Goal: Task Accomplishment & Management: Manage account settings

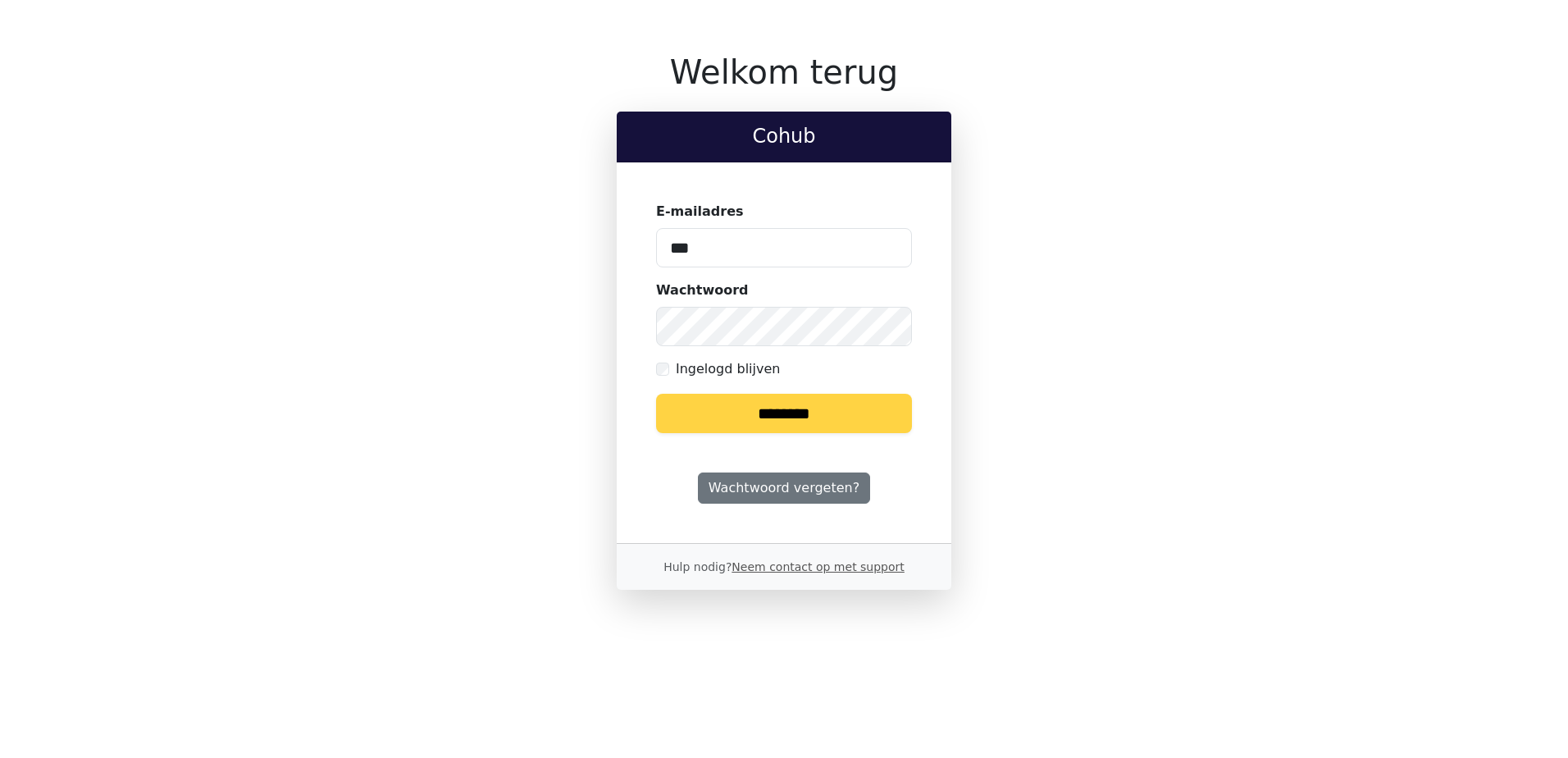
type input "**********"
click at [656, 394] on input "********" at bounding box center [784, 414] width 256 height 39
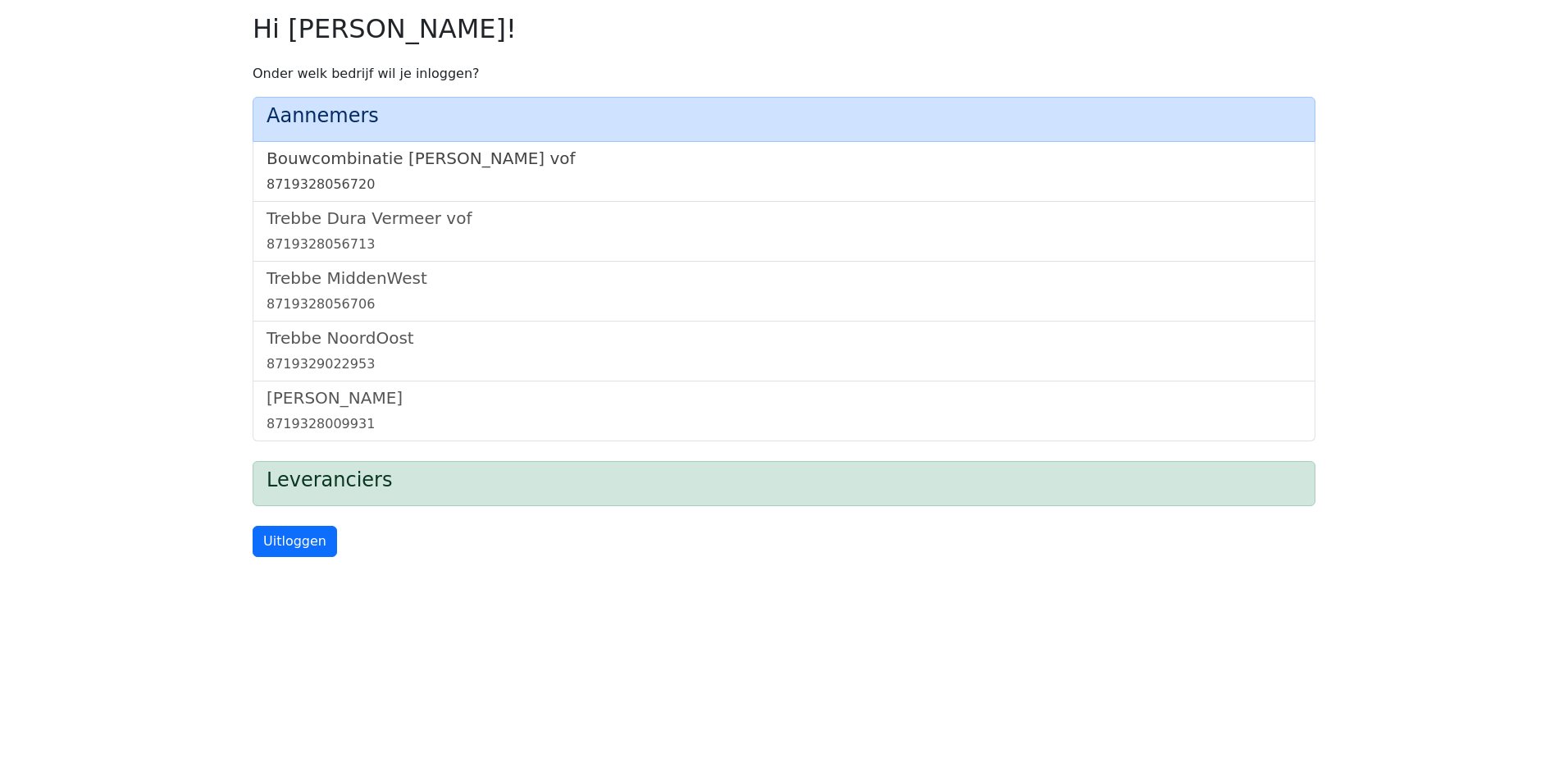
click at [483, 159] on h5 "Bouwcombinatie [PERSON_NAME] vof" at bounding box center [784, 158] width 1035 height 20
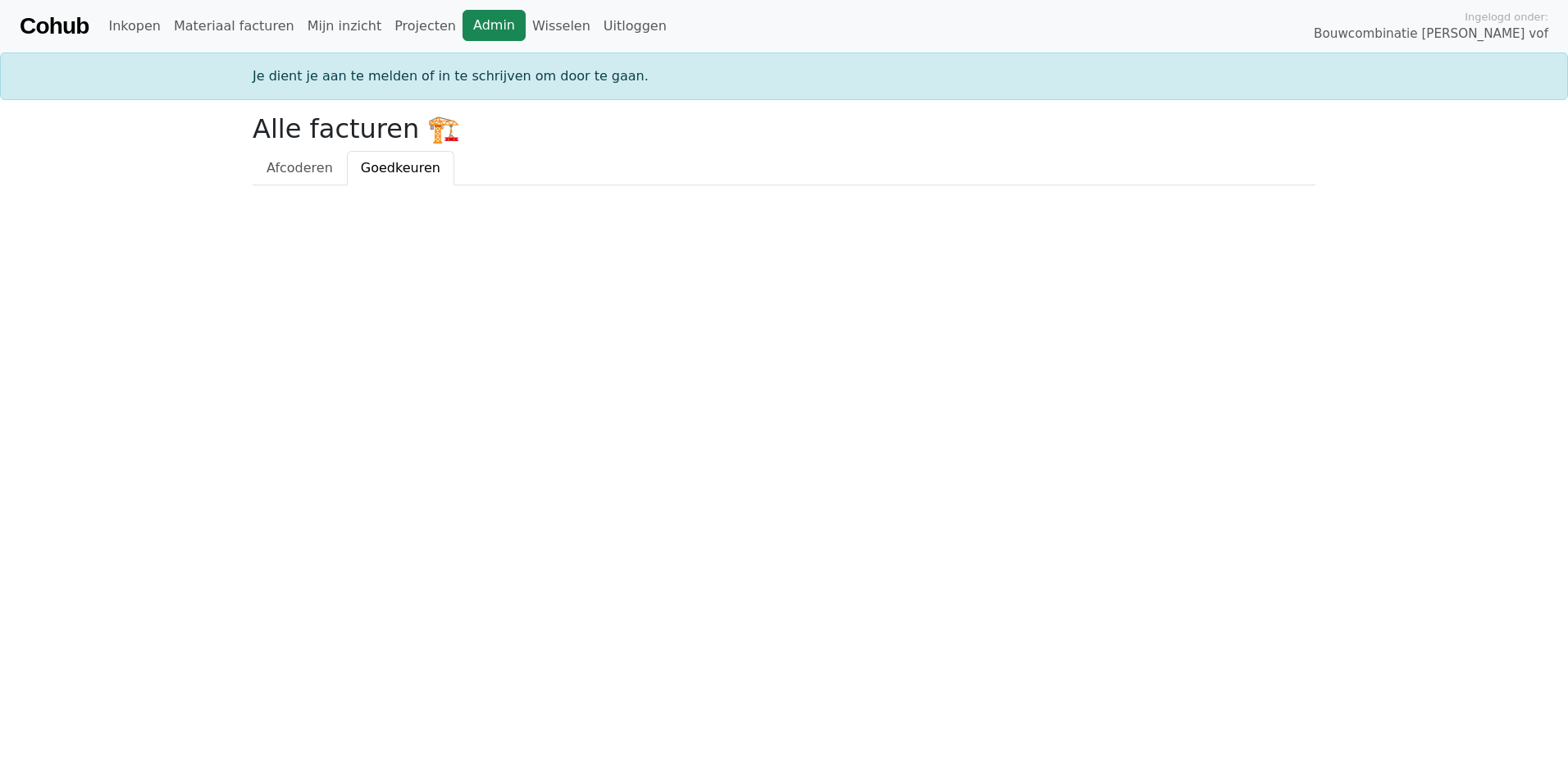
click at [474, 29] on link "Admin" at bounding box center [494, 25] width 63 height 31
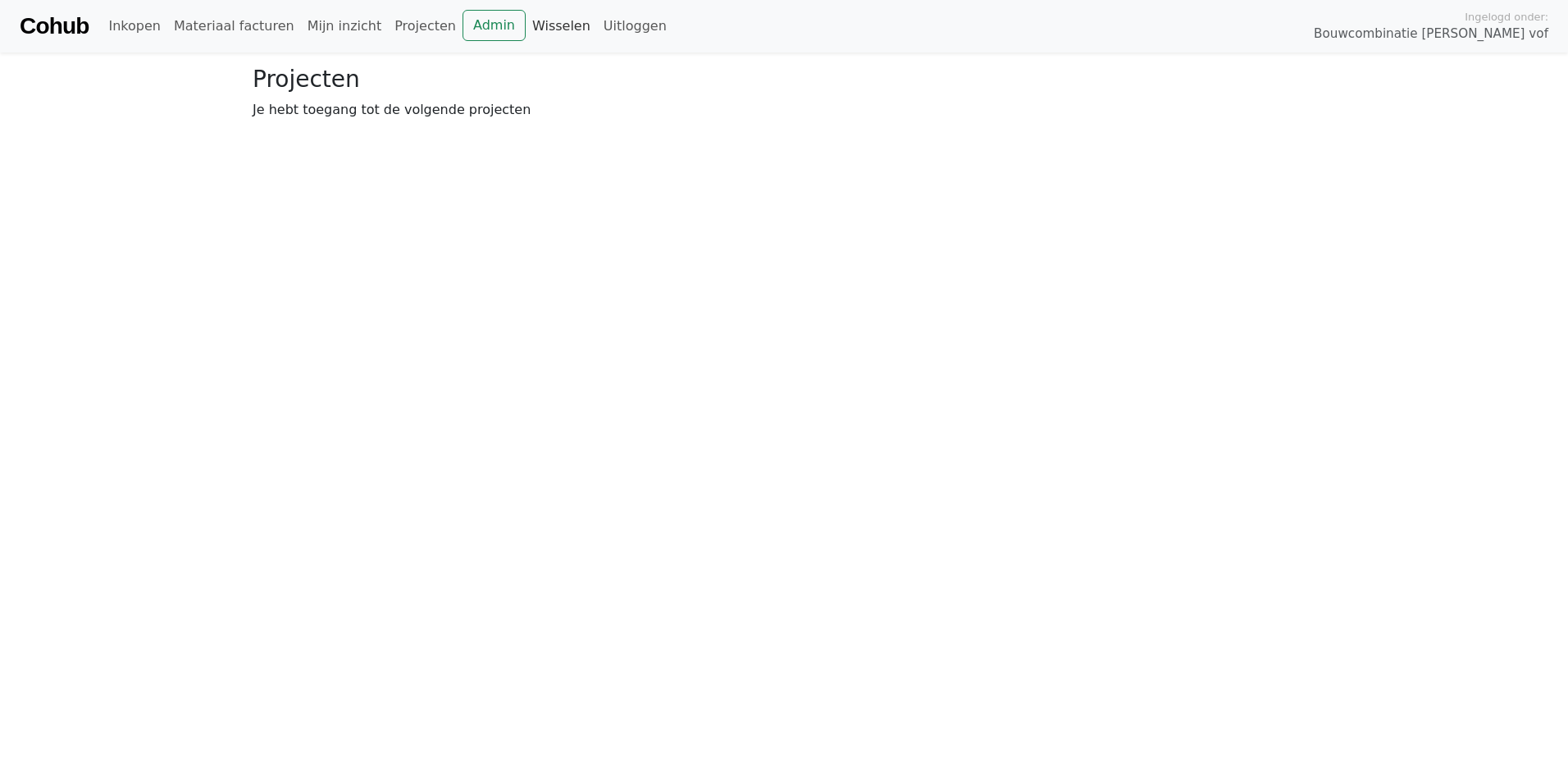
click at [531, 28] on link "Wisselen" at bounding box center [561, 26] width 71 height 33
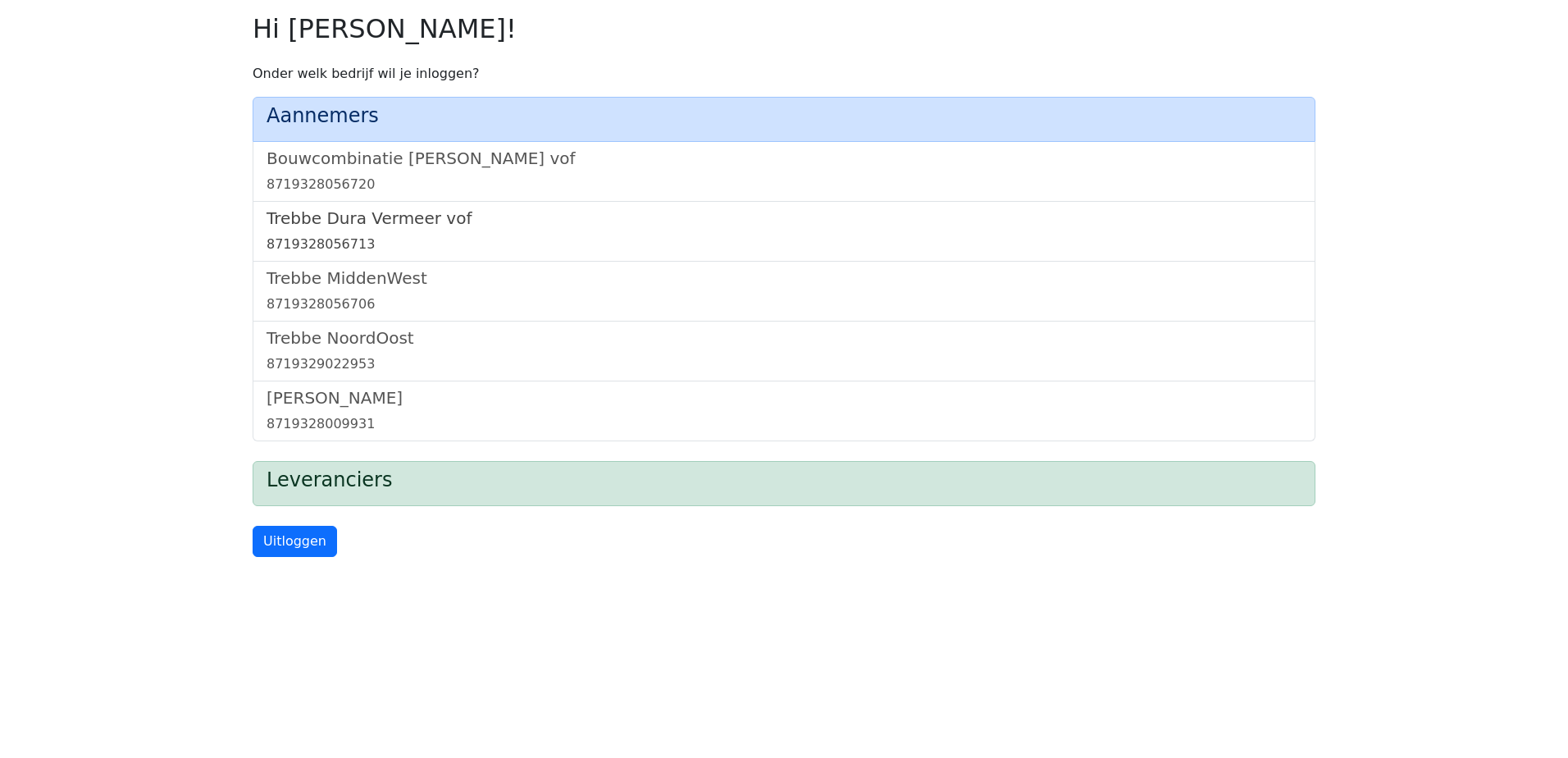
click at [404, 217] on h5 "Trebbe Dura Vermeer vof" at bounding box center [784, 218] width 1035 height 20
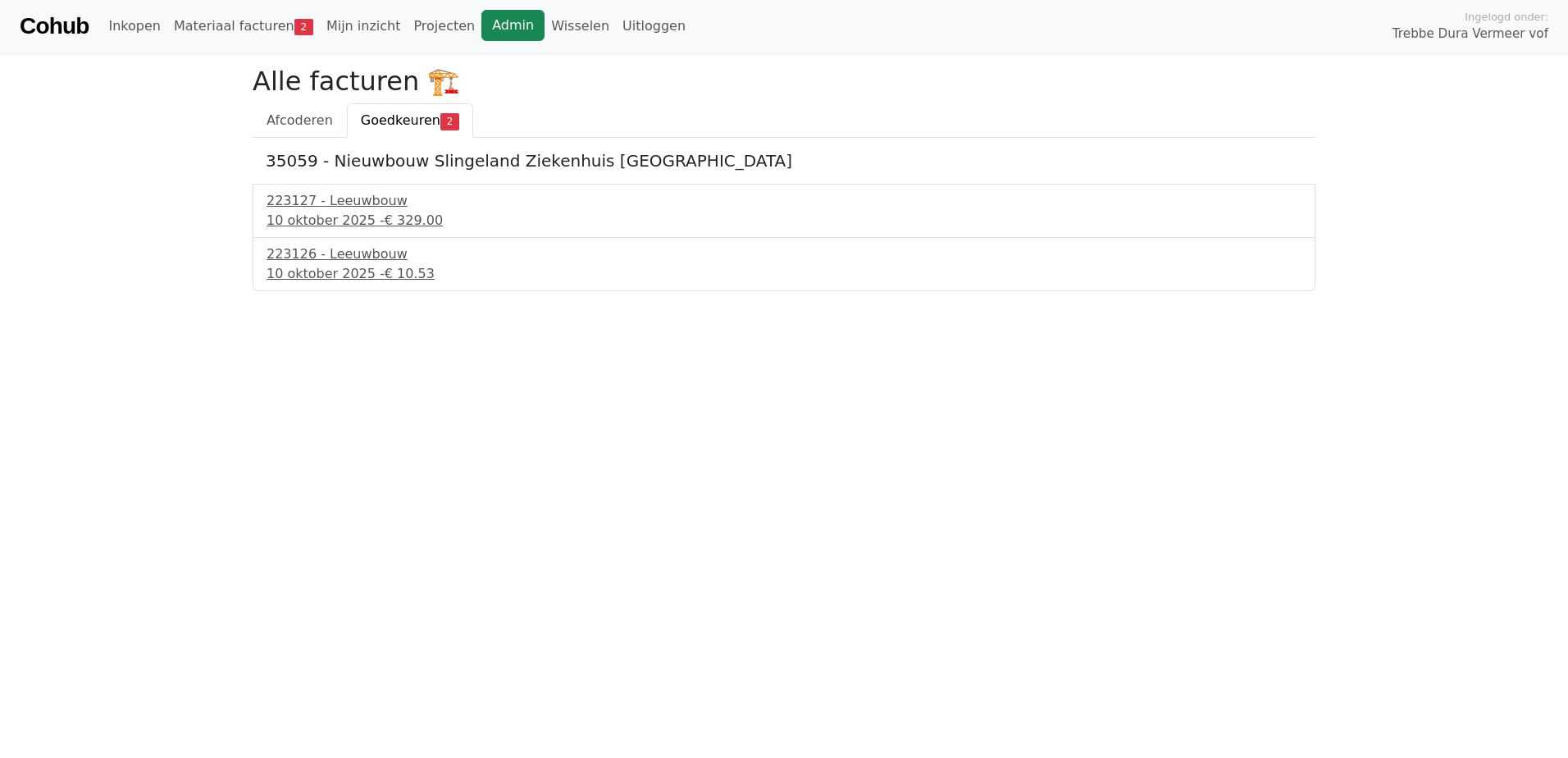
click at [483, 29] on link "Admin" at bounding box center [513, 25] width 63 height 31
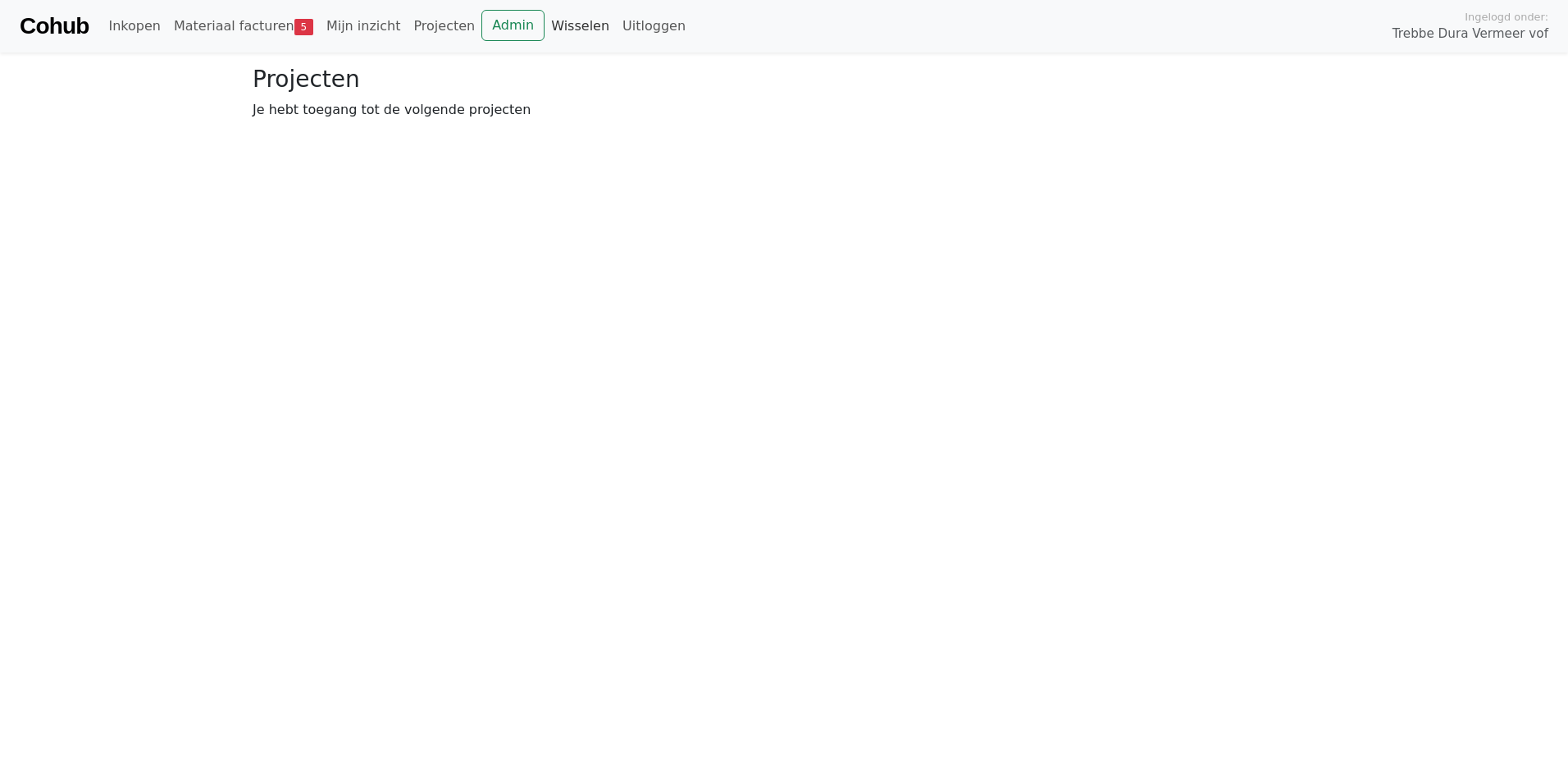
click at [545, 28] on link "Wisselen" at bounding box center [580, 26] width 71 height 33
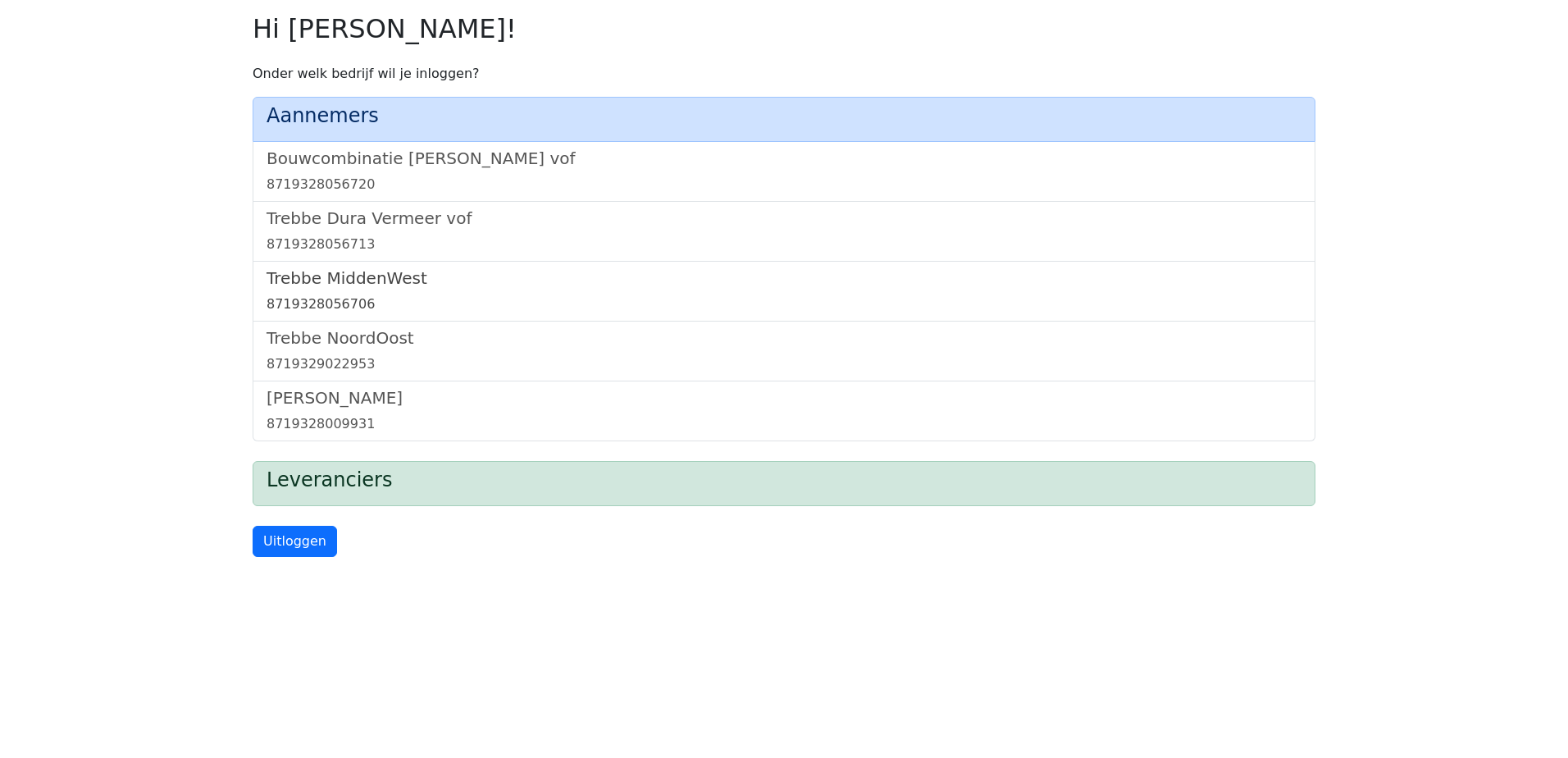
click at [374, 278] on h5 "Trebbe MiddenWest" at bounding box center [784, 278] width 1035 height 20
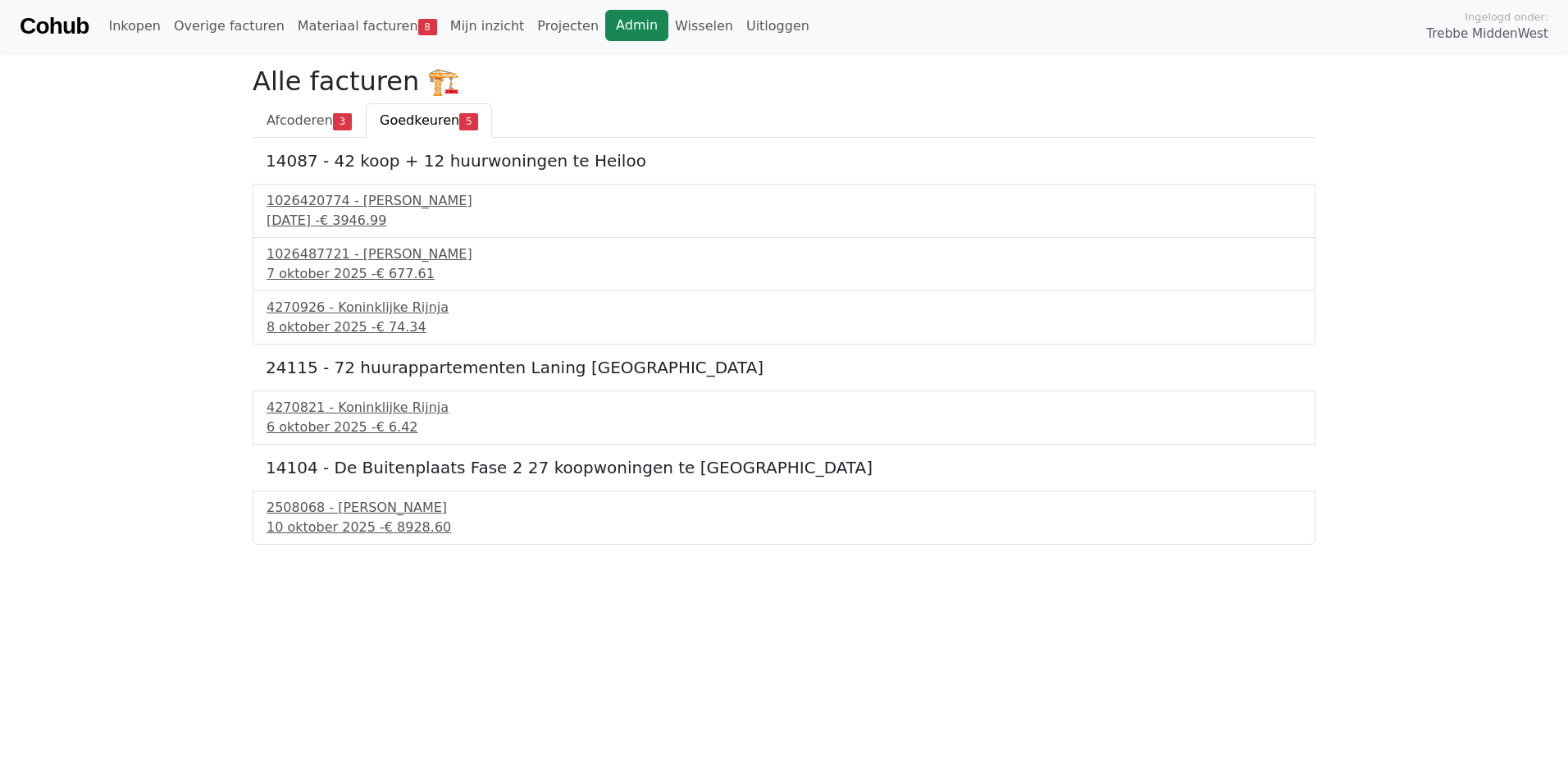
click at [605, 21] on link "Admin" at bounding box center [637, 25] width 63 height 31
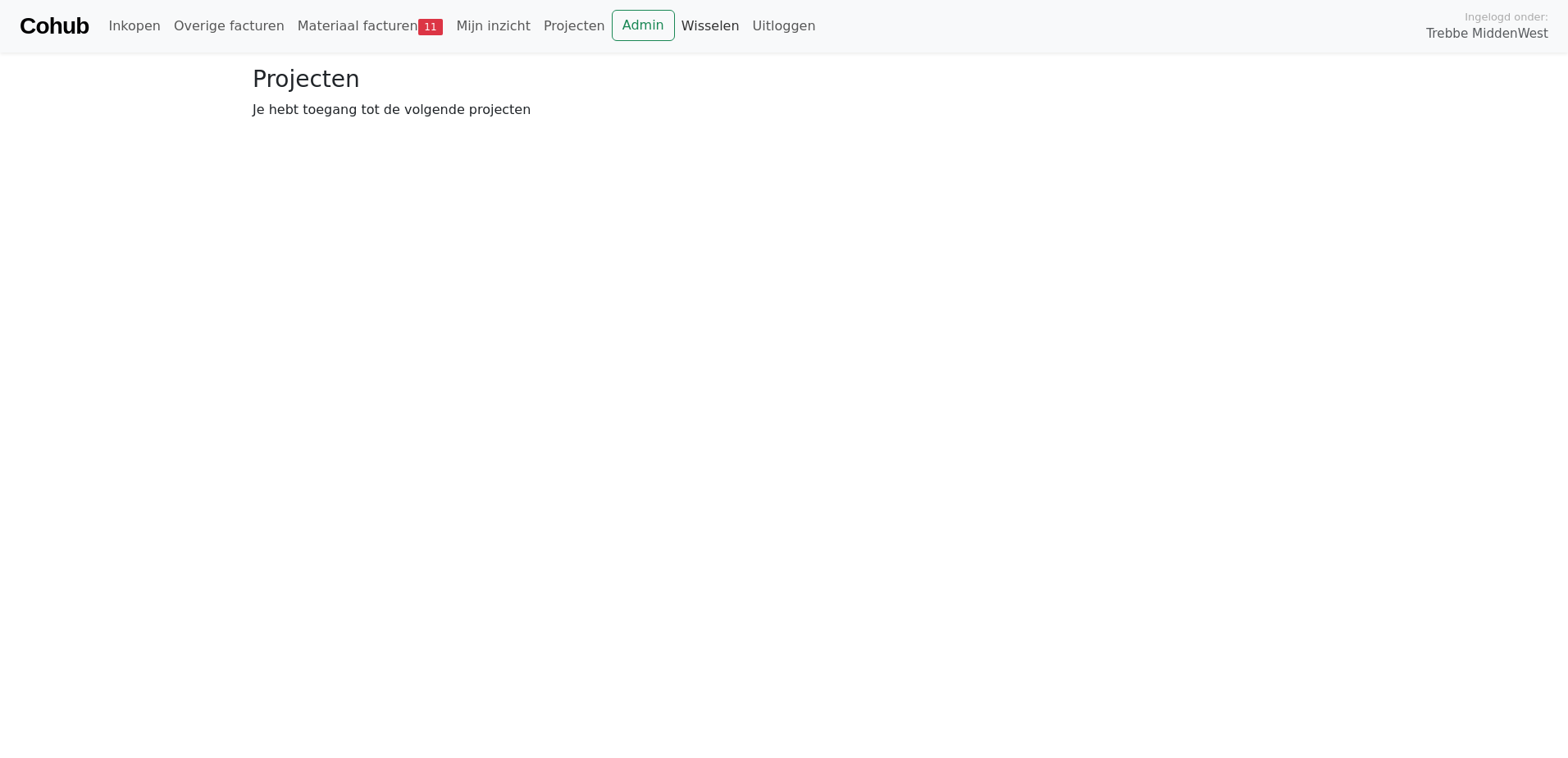
click at [675, 27] on link "Wisselen" at bounding box center [710, 26] width 71 height 33
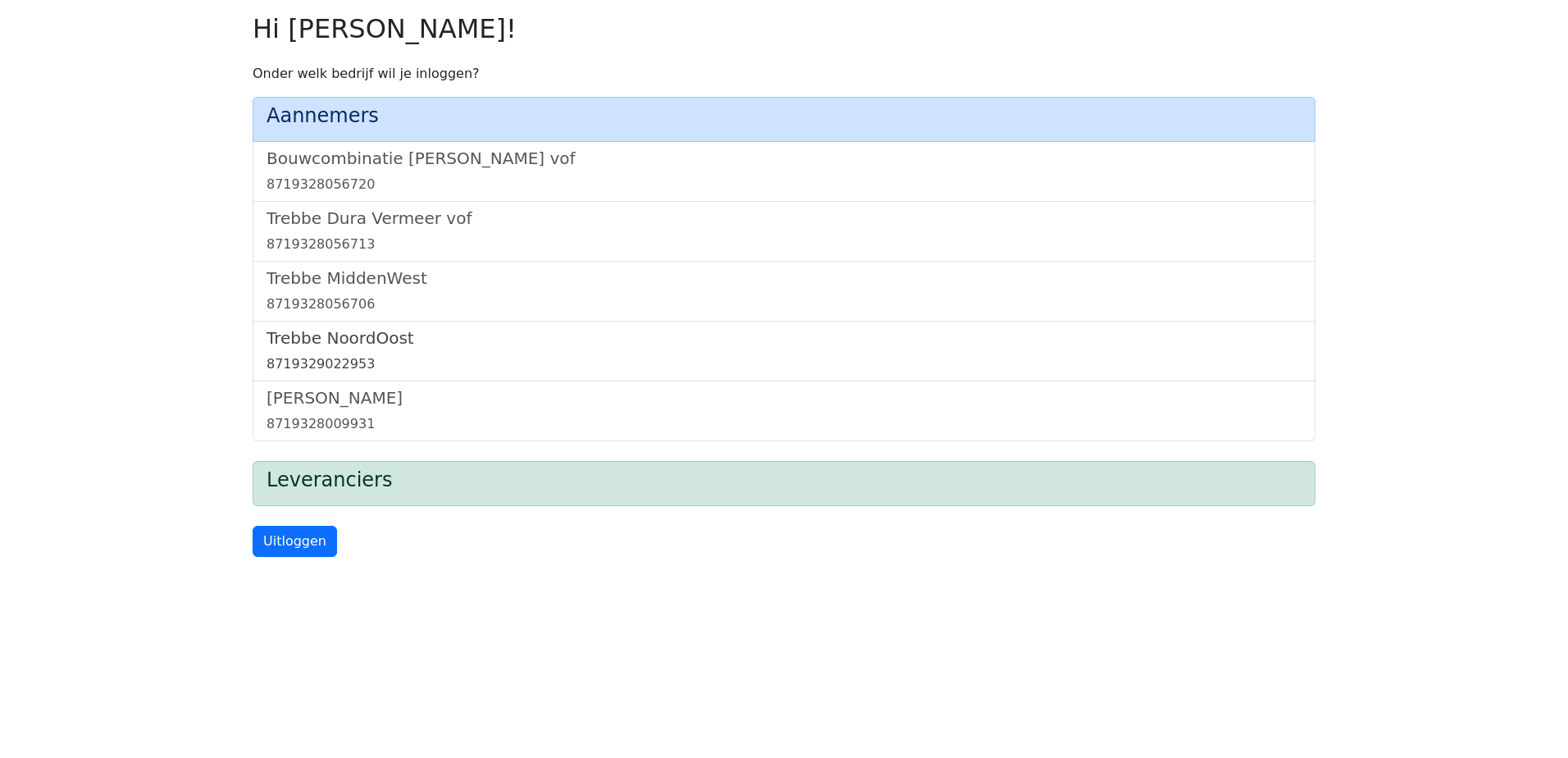
click at [366, 341] on h5 "Trebbe NoordOost" at bounding box center [784, 337] width 1035 height 20
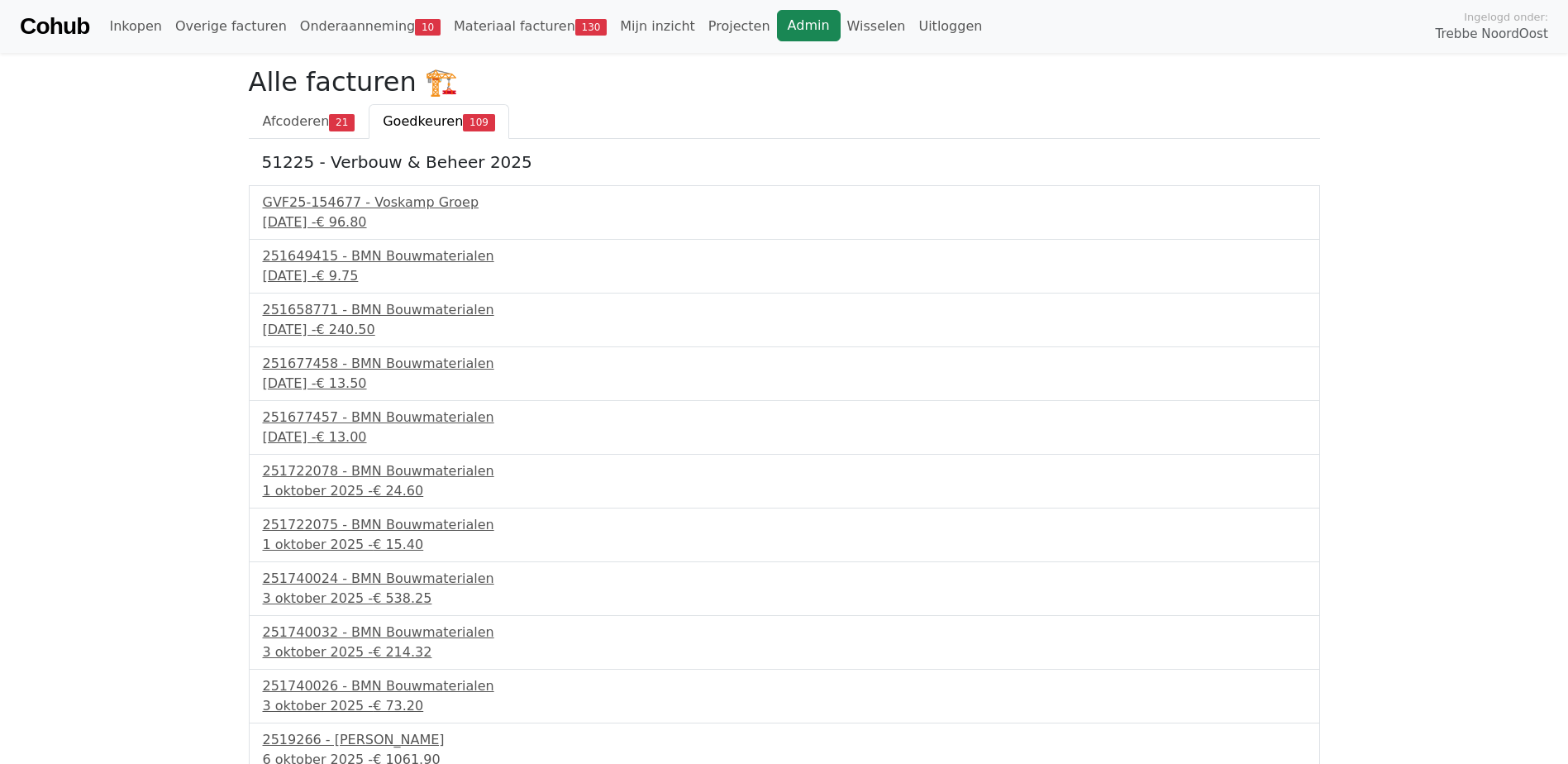
click at [777, 21] on link "Admin" at bounding box center [809, 25] width 64 height 31
